Goal: Information Seeking & Learning: Learn about a topic

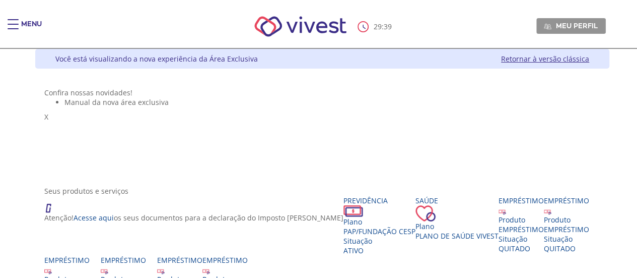
click at [12, 26] on div "Main header" at bounding box center [13, 29] width 11 height 20
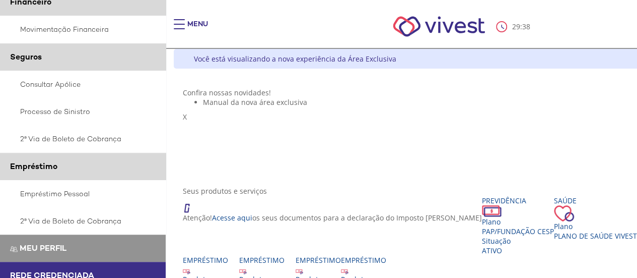
scroll to position [289, 0]
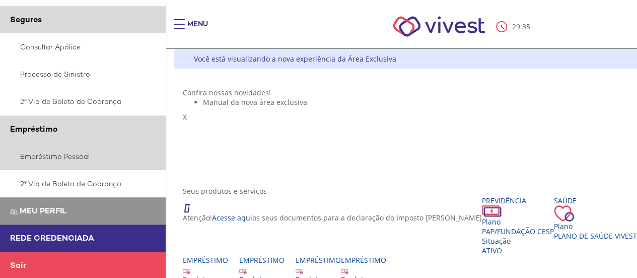
click at [91, 150] on link "Empréstimo Pessoal" at bounding box center [83, 156] width 166 height 27
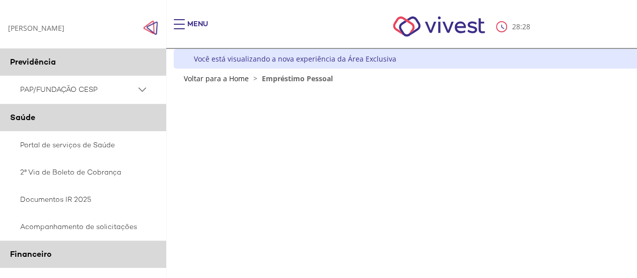
click at [64, 30] on div "[PERSON_NAME] [PERSON_NAME]" at bounding box center [36, 28] width 56 height 10
